Goal: Task Accomplishment & Management: Use online tool/utility

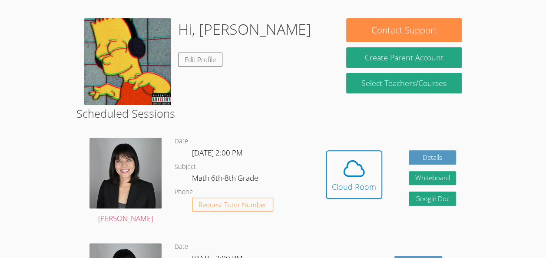
scroll to position [122, 0]
click at [344, 183] on div "Cloud Room" at bounding box center [354, 187] width 44 height 12
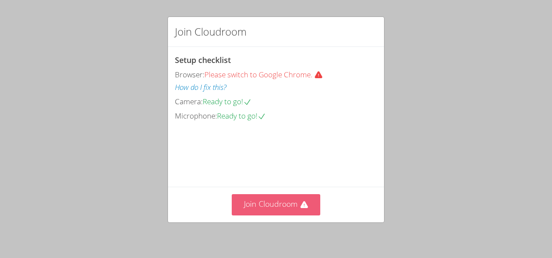
click at [291, 204] on button "Join Cloudroom" at bounding box center [276, 204] width 89 height 21
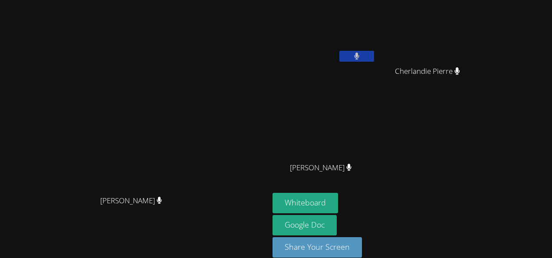
click at [374, 53] on button at bounding box center [357, 56] width 35 height 11
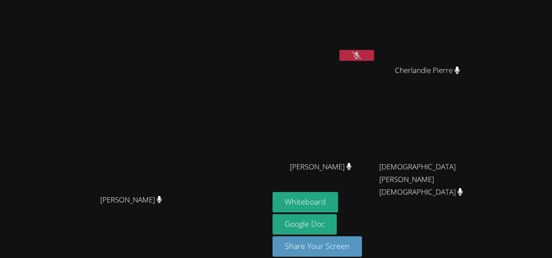
scroll to position [2, 0]
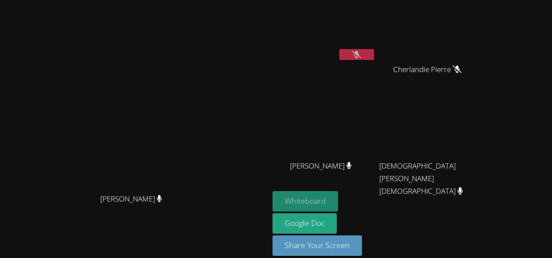
click at [338, 195] on button "Whiteboard" at bounding box center [306, 201] width 66 height 20
click at [361, 51] on icon at bounding box center [356, 54] width 9 height 7
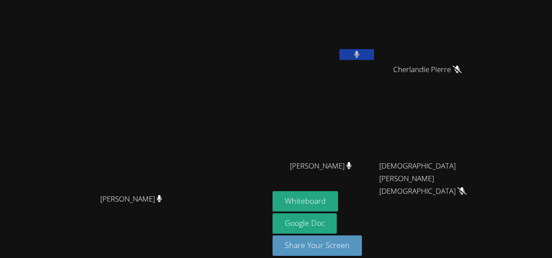
click at [374, 50] on button at bounding box center [357, 54] width 35 height 11
click at [361, 53] on icon at bounding box center [356, 54] width 9 height 7
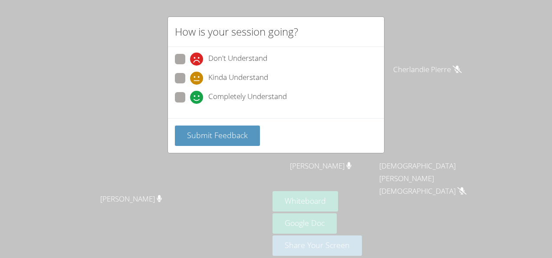
click at [190, 104] on span at bounding box center [190, 104] width 0 height 0
click at [190, 96] on input "Completely Understand" at bounding box center [193, 95] width 7 height 7
radio input "true"
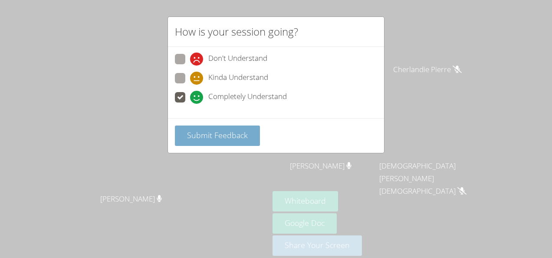
click at [189, 138] on span "Submit Feedback" at bounding box center [217, 135] width 61 height 10
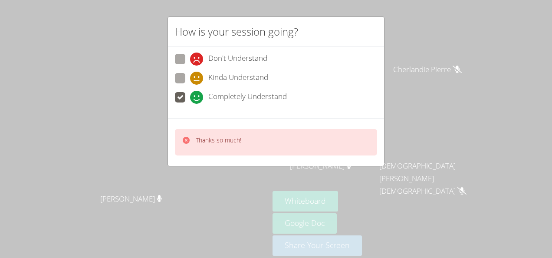
click at [170, 96] on div "Don't Understand Kinda Understand Completely Understand" at bounding box center [276, 82] width 216 height 71
